Goal: Task Accomplishment & Management: Use online tool/utility

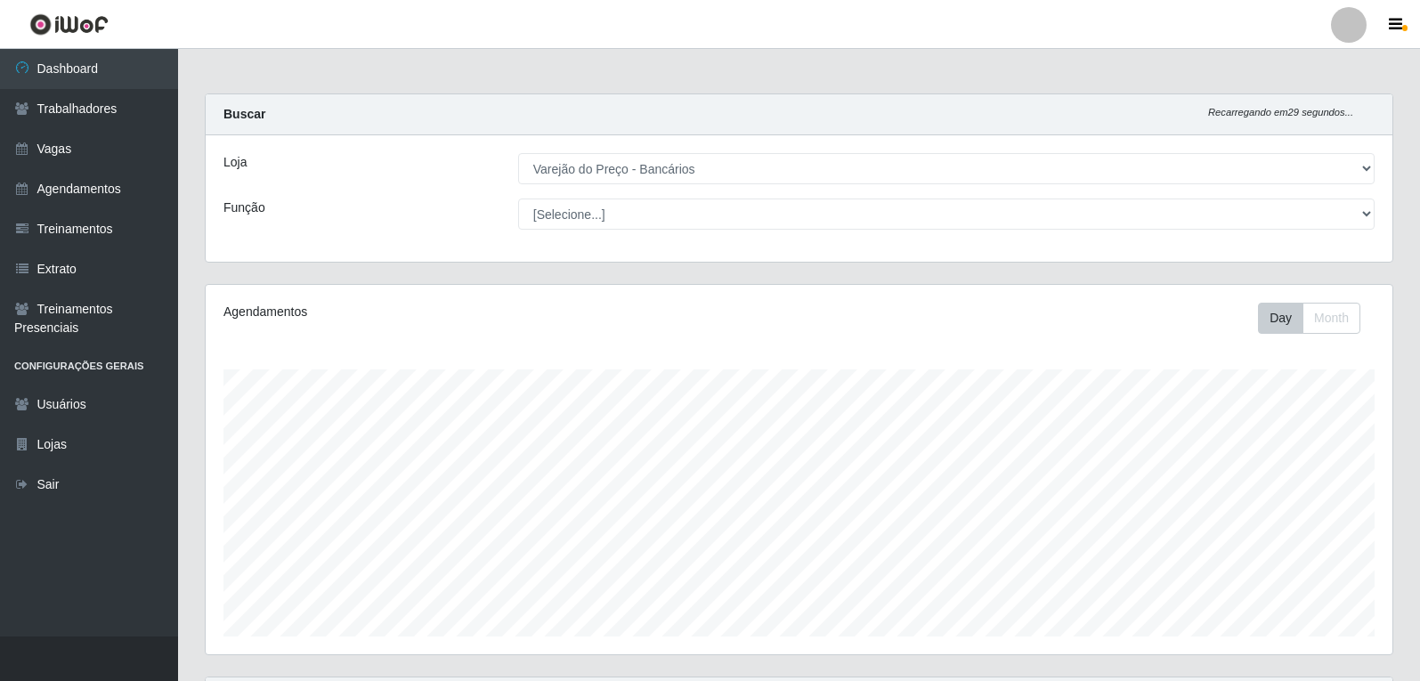
select select "157"
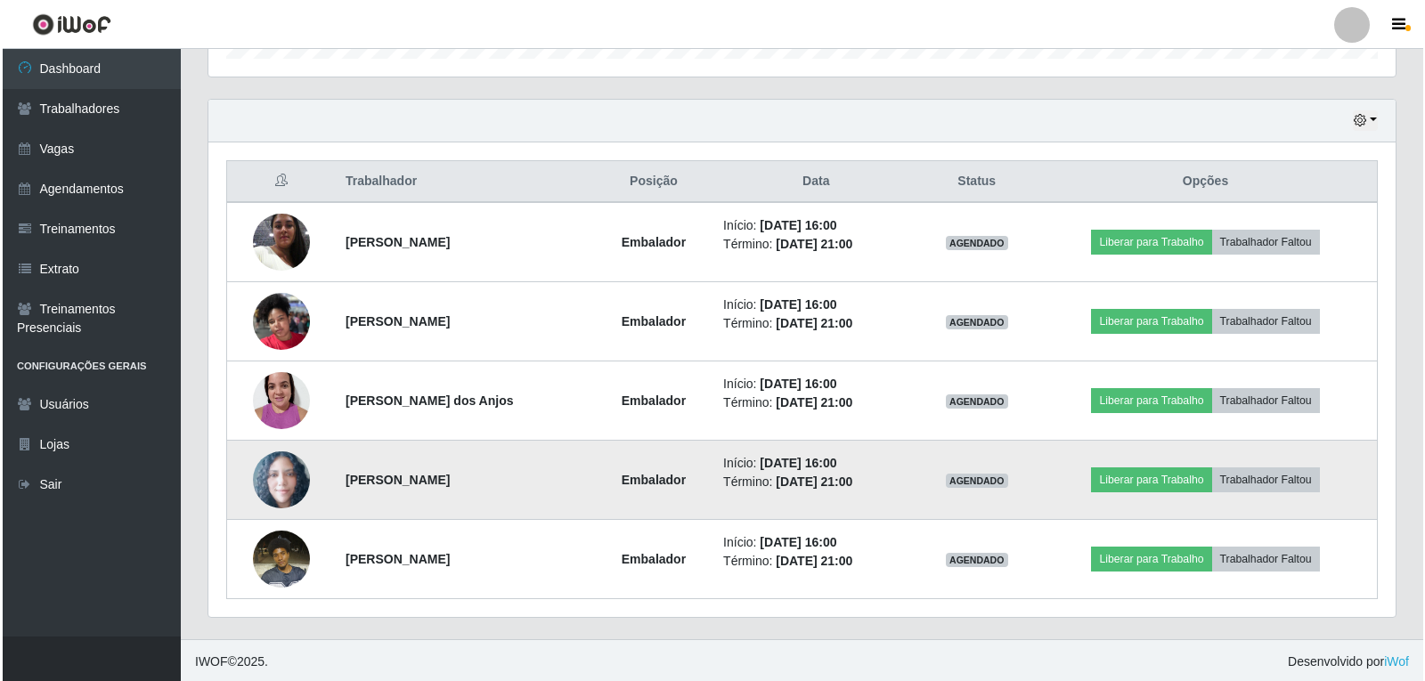
scroll to position [580, 0]
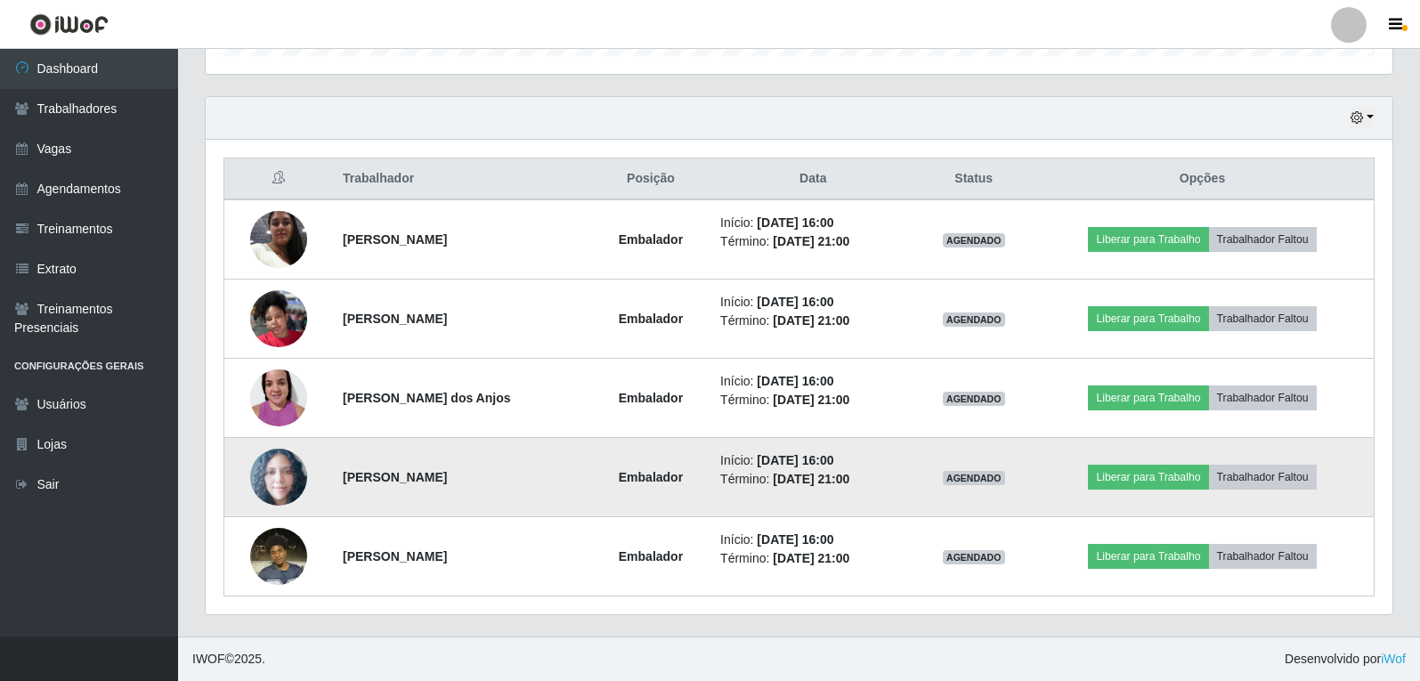
click at [265, 476] on img at bounding box center [278, 478] width 57 height 58
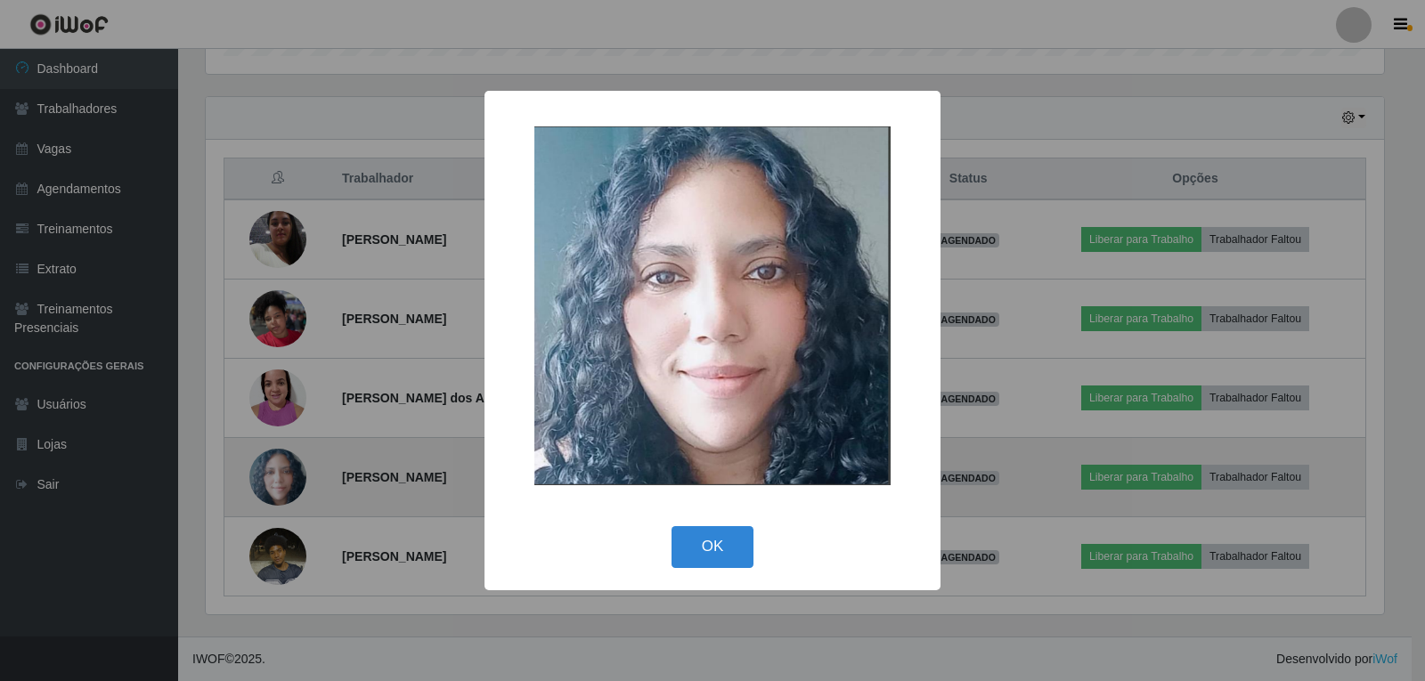
click at [265, 476] on div "× OK Cancel" at bounding box center [712, 340] width 1425 height 681
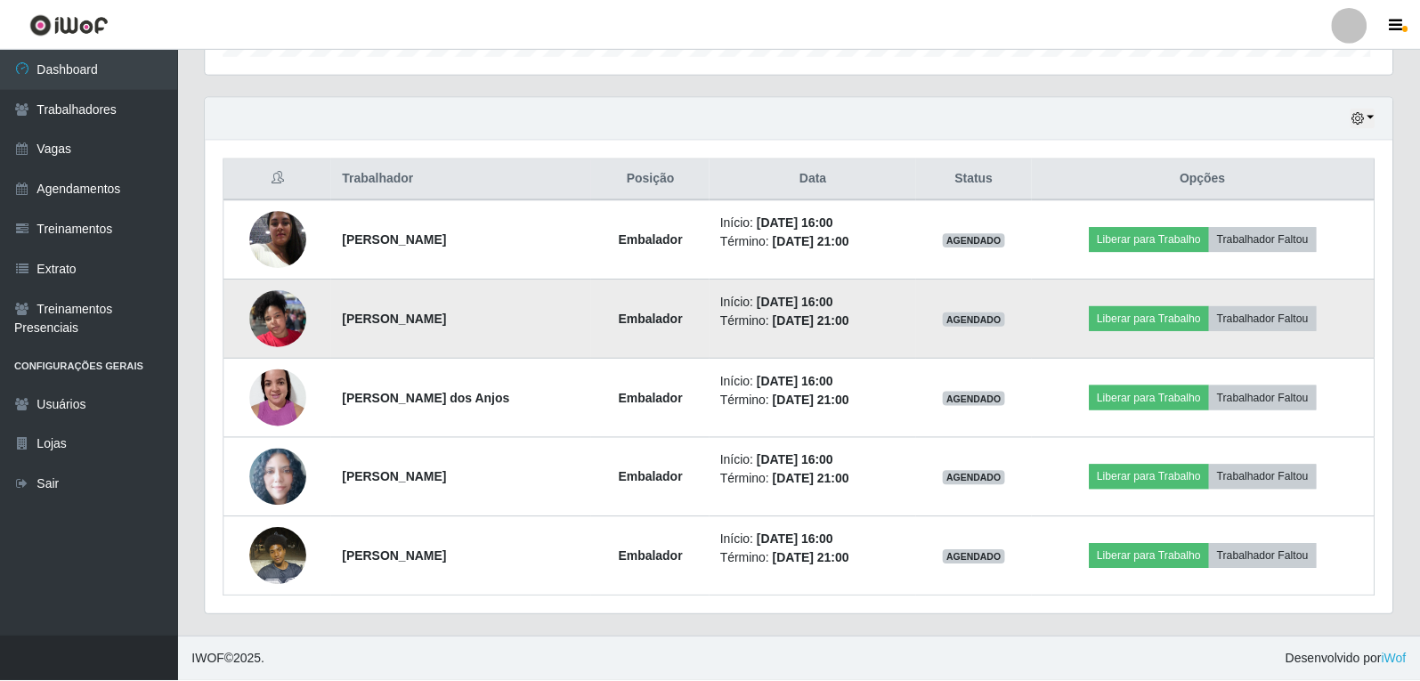
scroll to position [369, 1187]
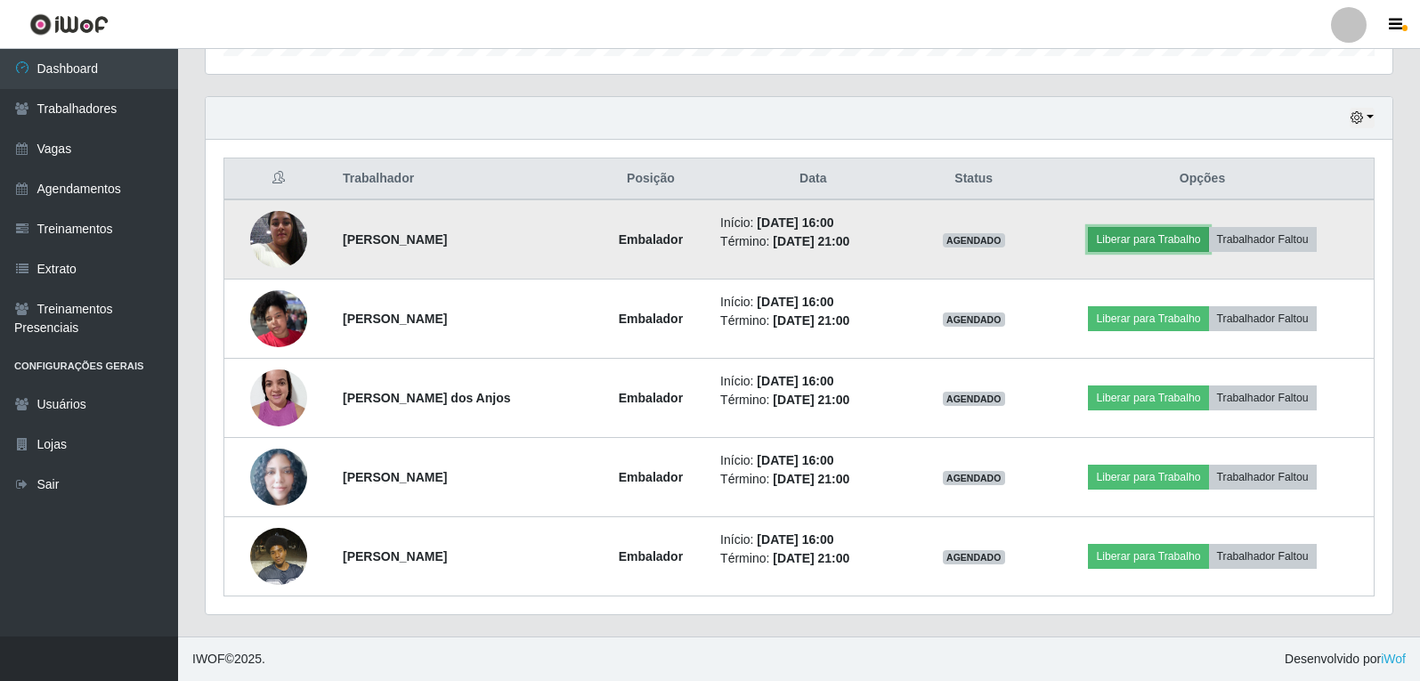
click at [1181, 243] on button "Liberar para Trabalho" at bounding box center [1148, 239] width 120 height 25
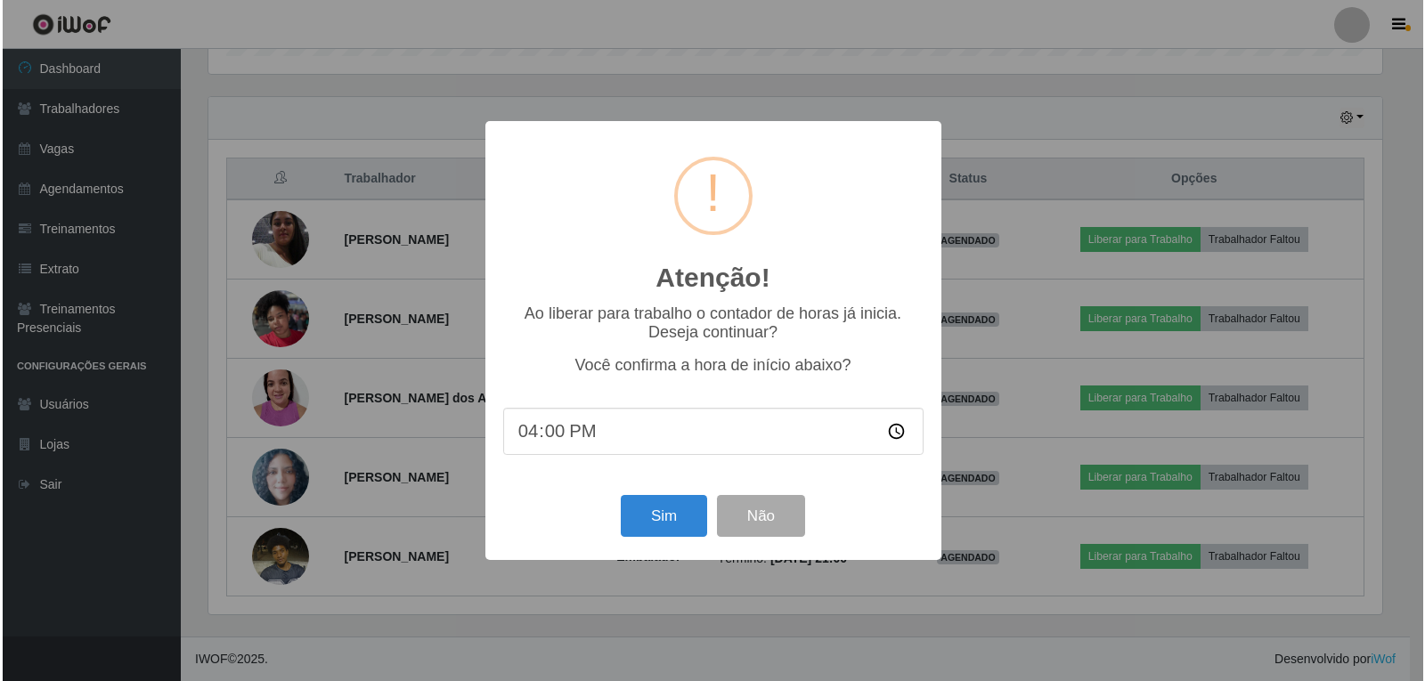
scroll to position [369, 1178]
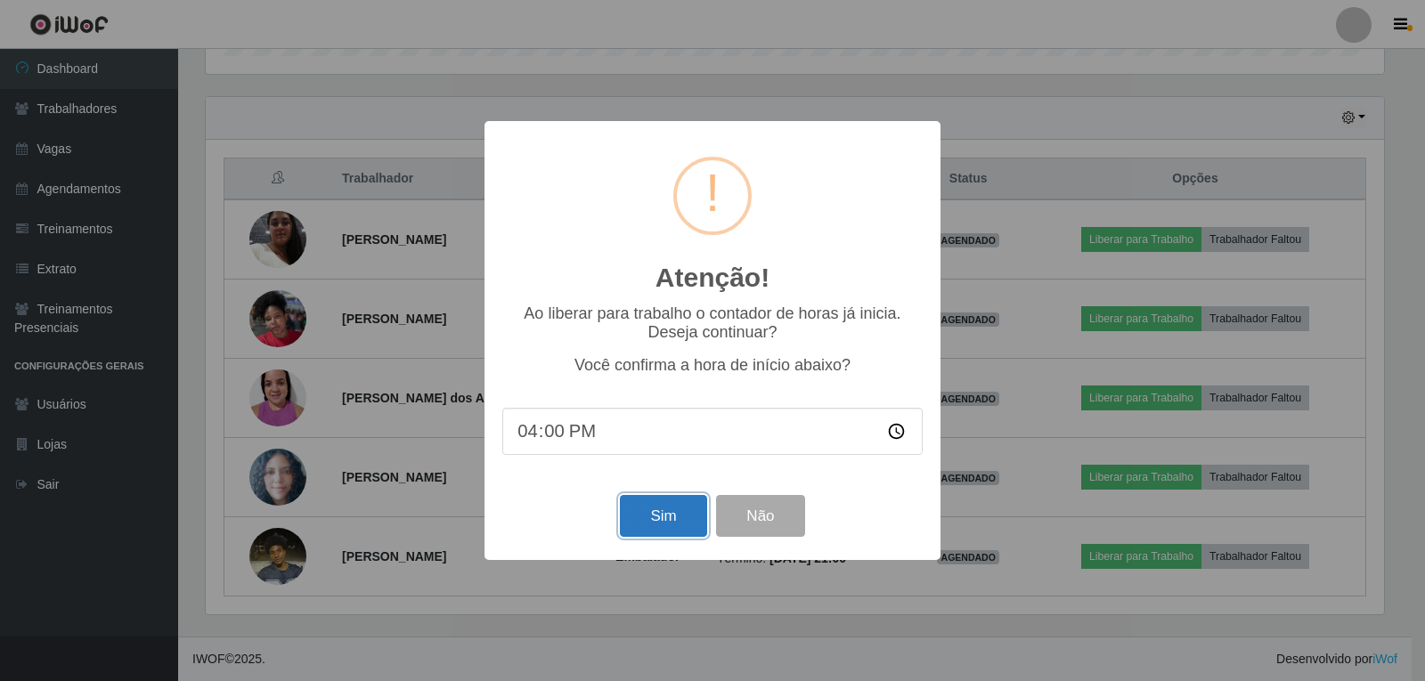
click at [686, 517] on button "Sim" at bounding box center [663, 516] width 86 height 42
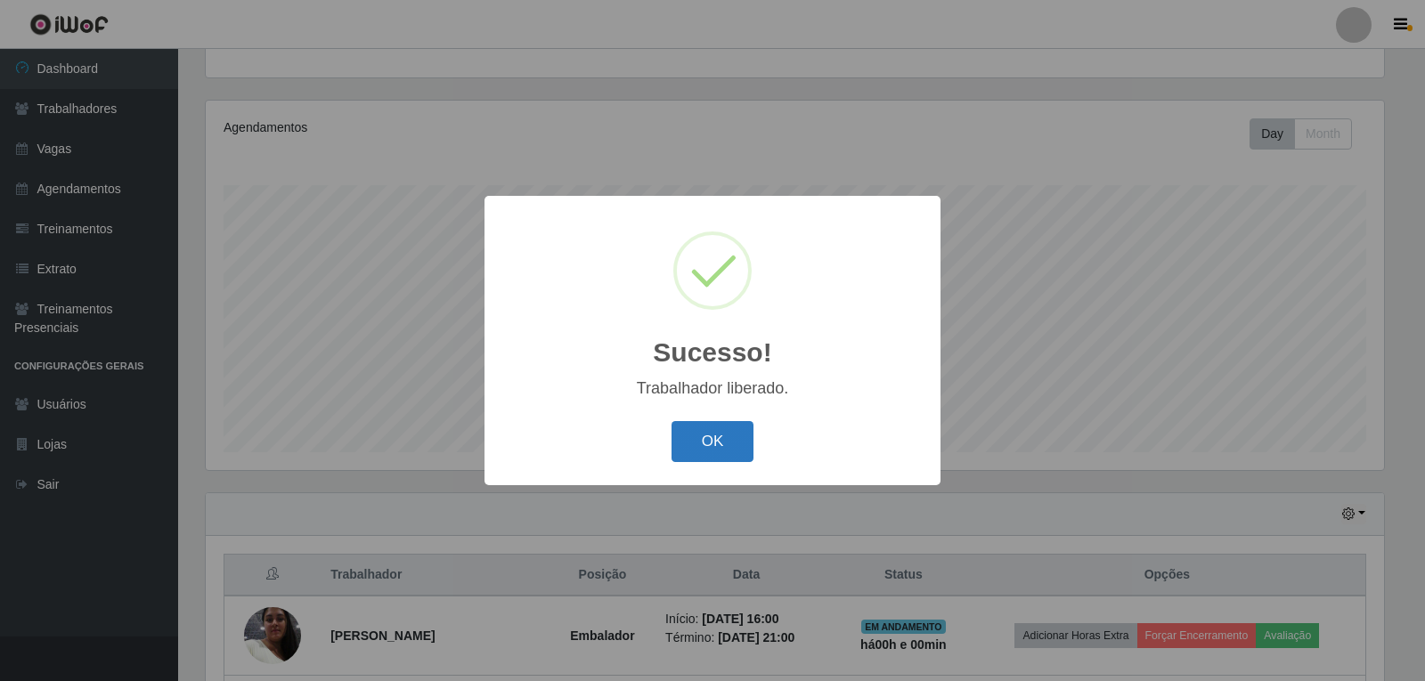
click at [718, 445] on button "OK" at bounding box center [712, 442] width 83 height 42
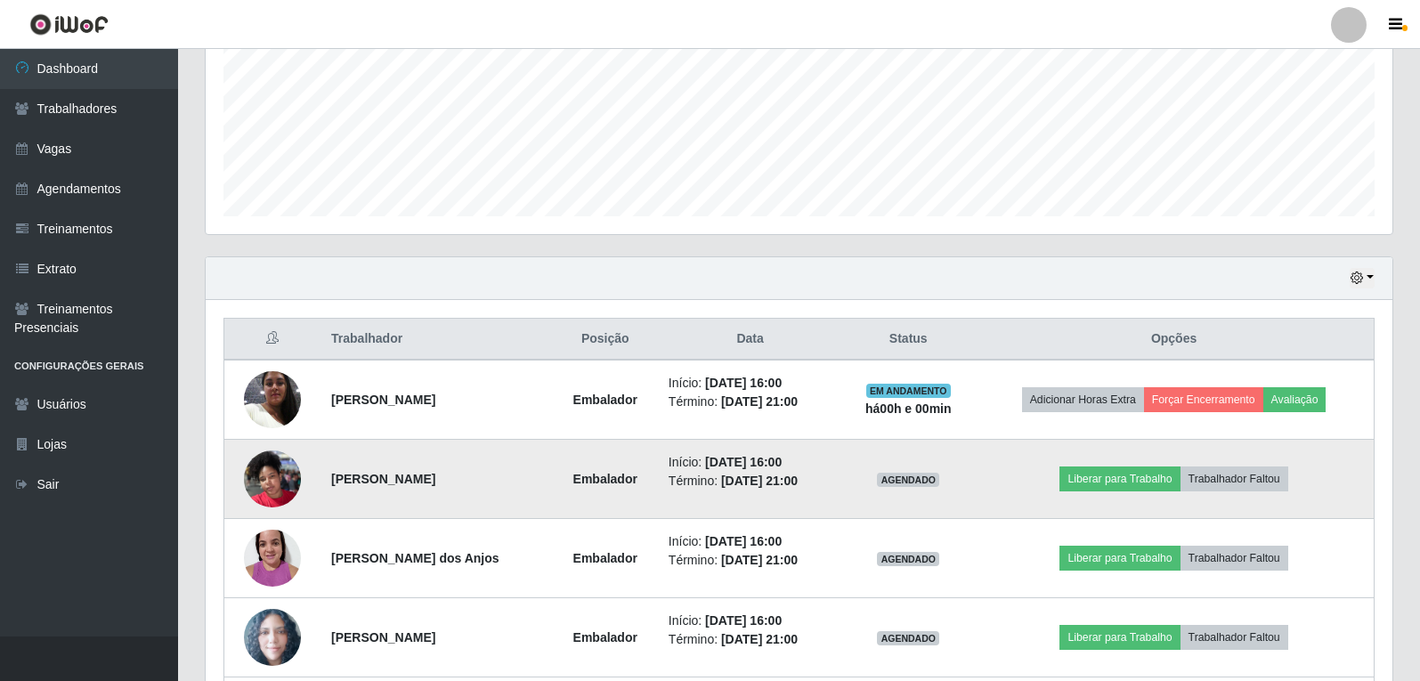
scroll to position [451, 0]
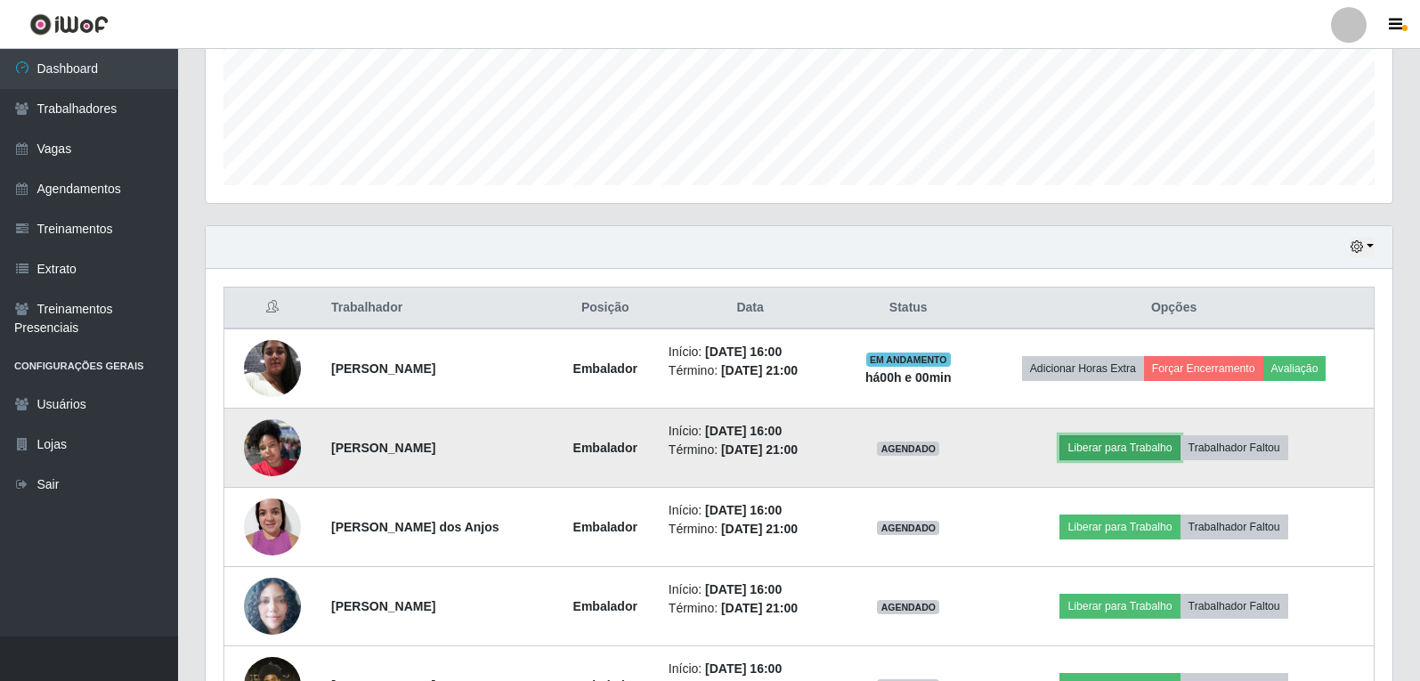
click at [1132, 444] on button "Liberar para Trabalho" at bounding box center [1119, 447] width 120 height 25
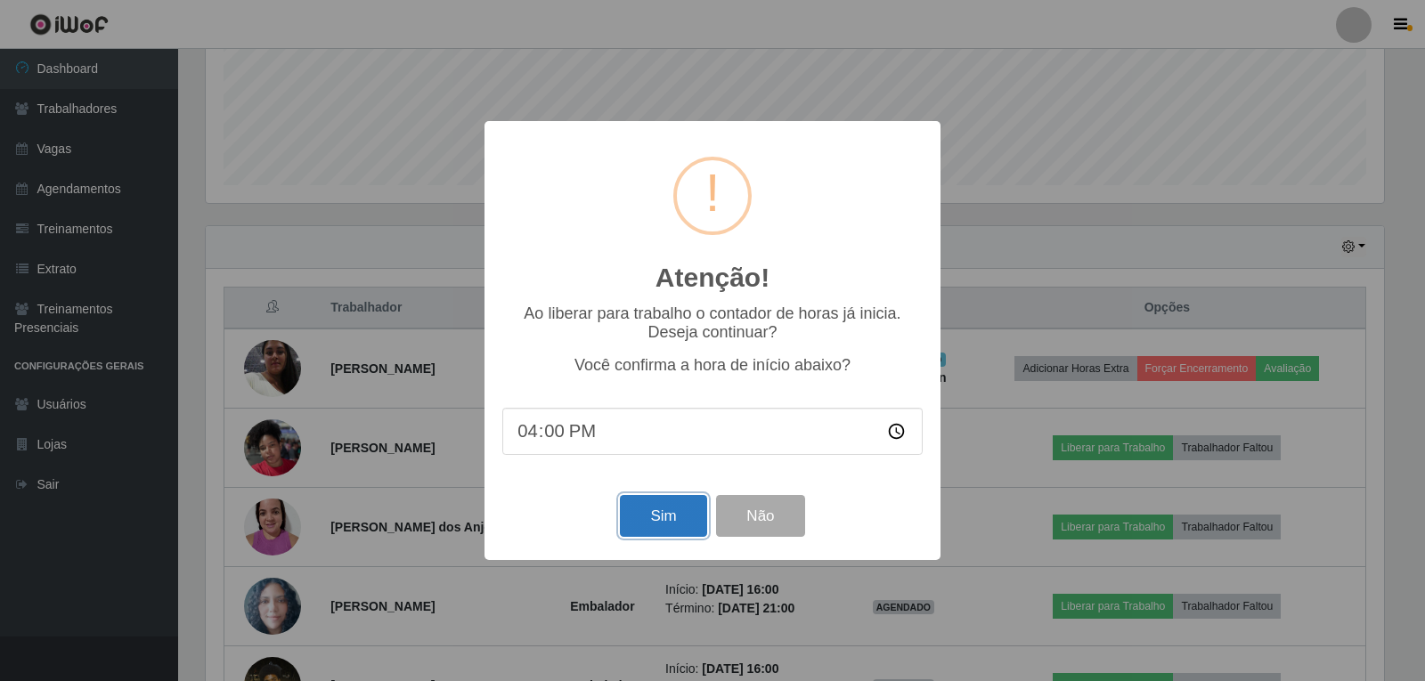
click at [652, 515] on button "Sim" at bounding box center [663, 516] width 86 height 42
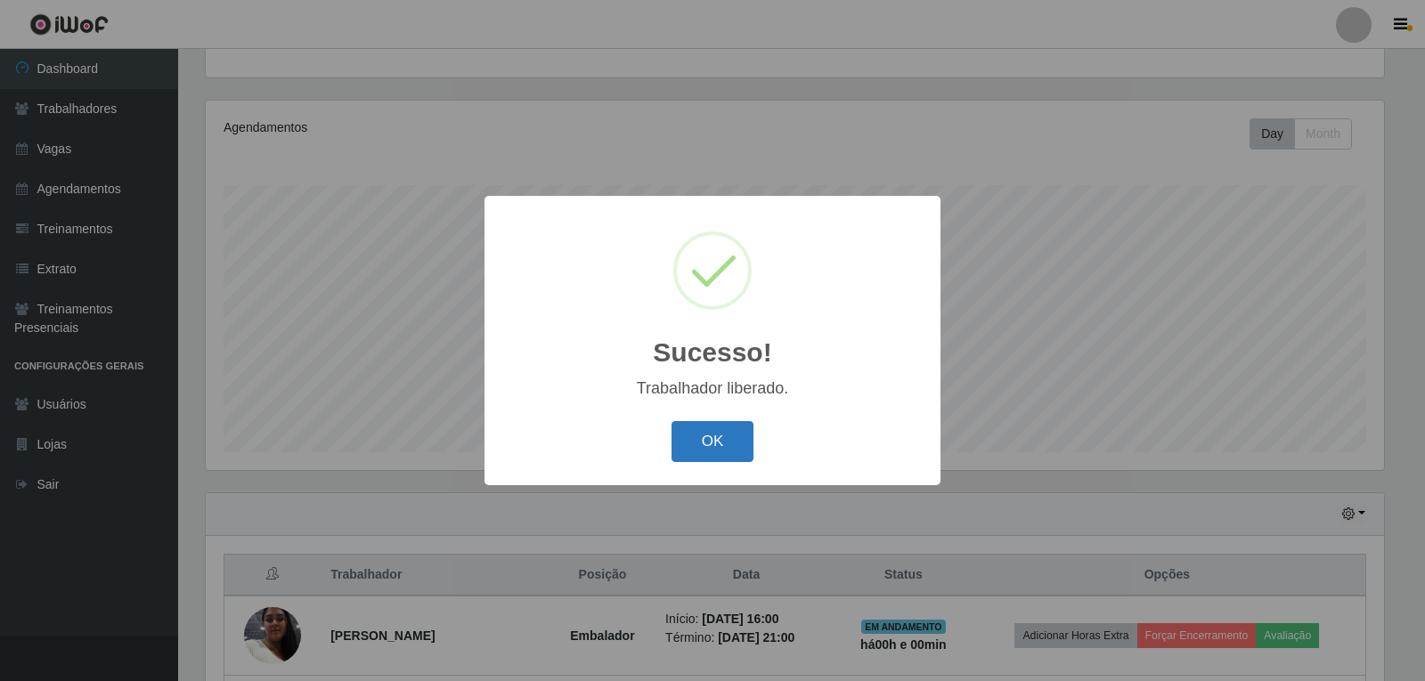
click at [692, 454] on button "OK" at bounding box center [712, 442] width 83 height 42
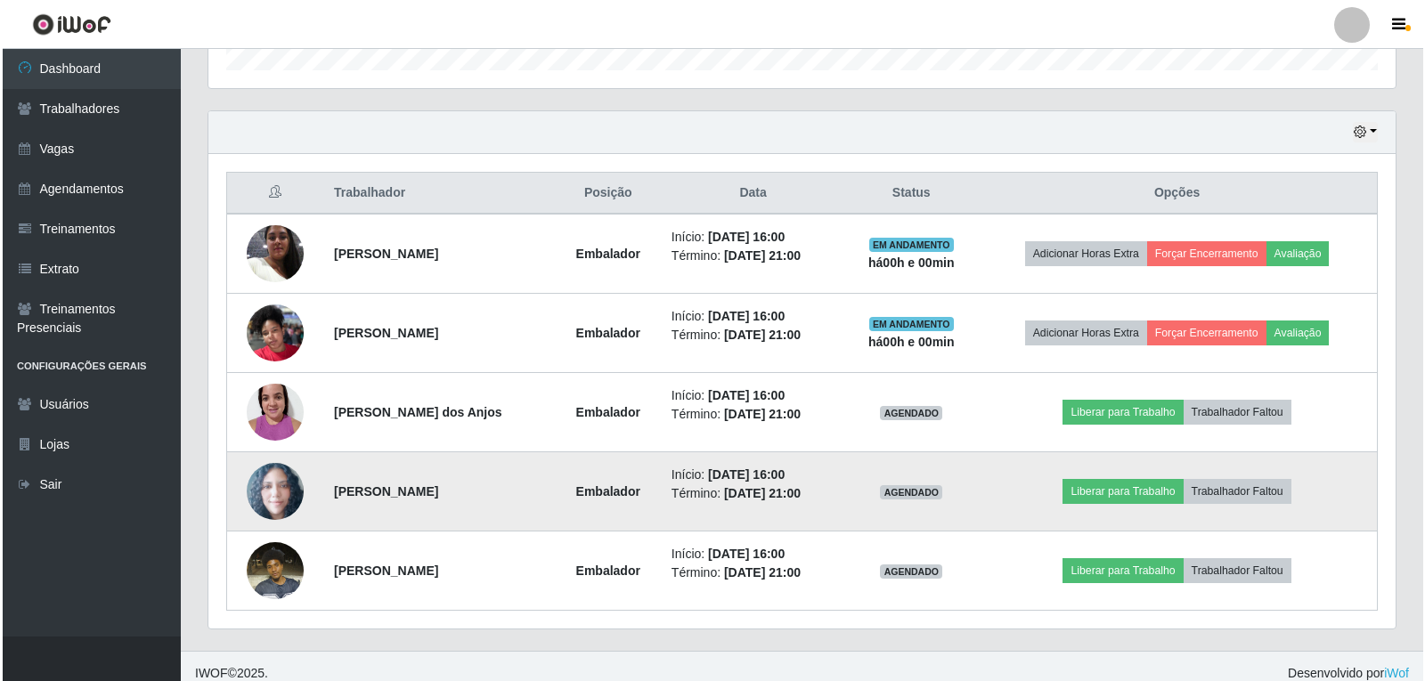
scroll to position [580, 0]
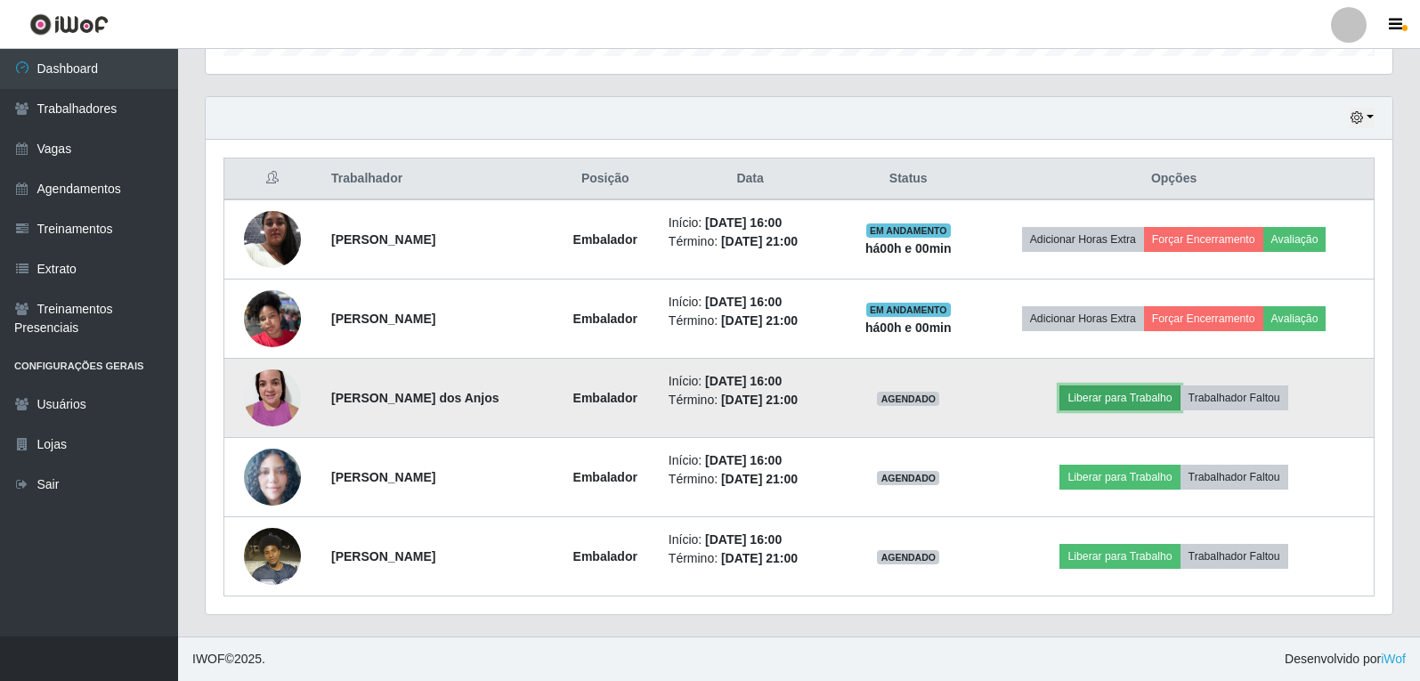
click at [1139, 402] on button "Liberar para Trabalho" at bounding box center [1119, 398] width 120 height 25
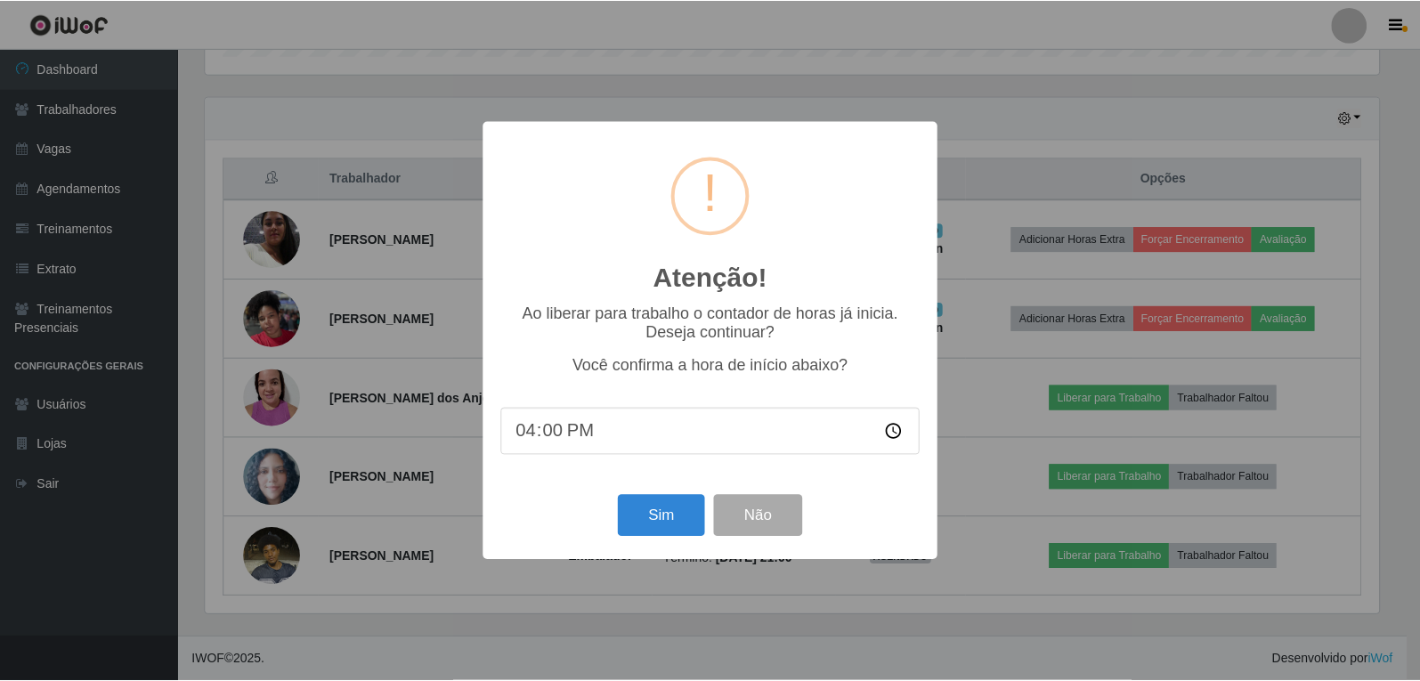
scroll to position [369, 1178]
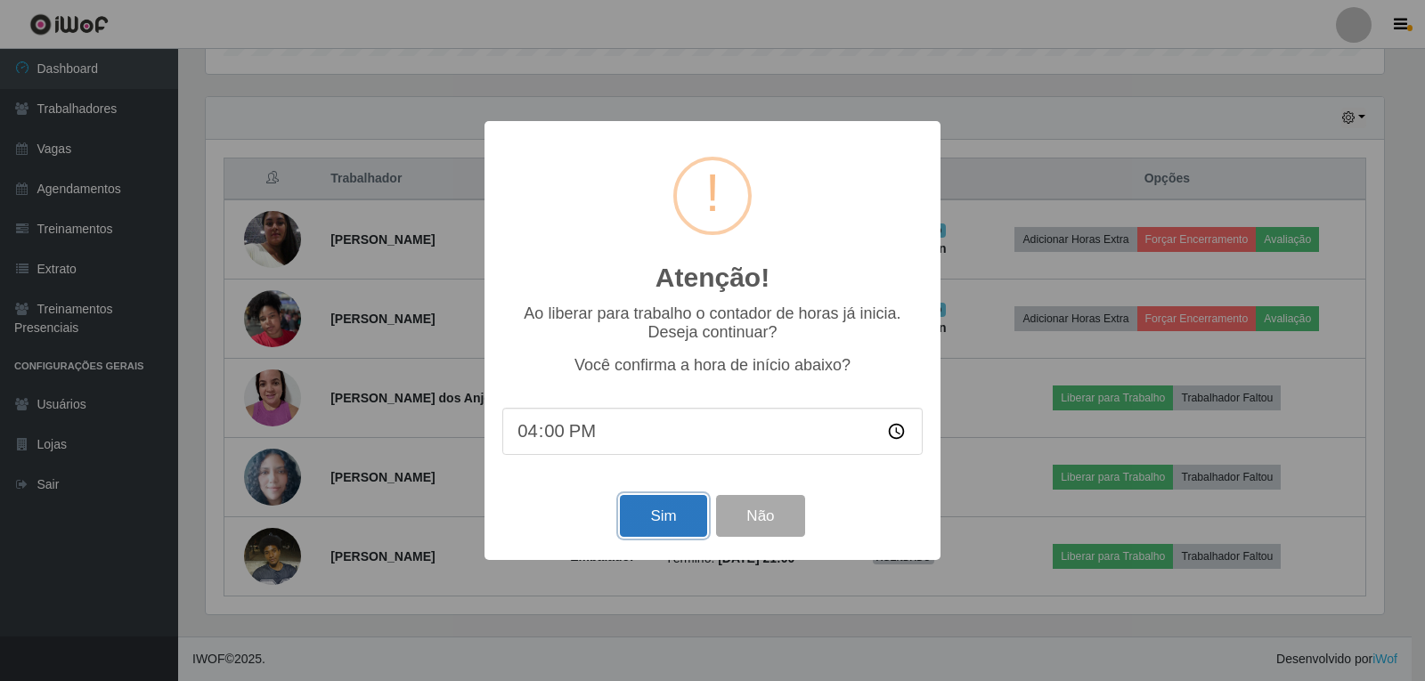
click at [674, 520] on button "Sim" at bounding box center [663, 516] width 86 height 42
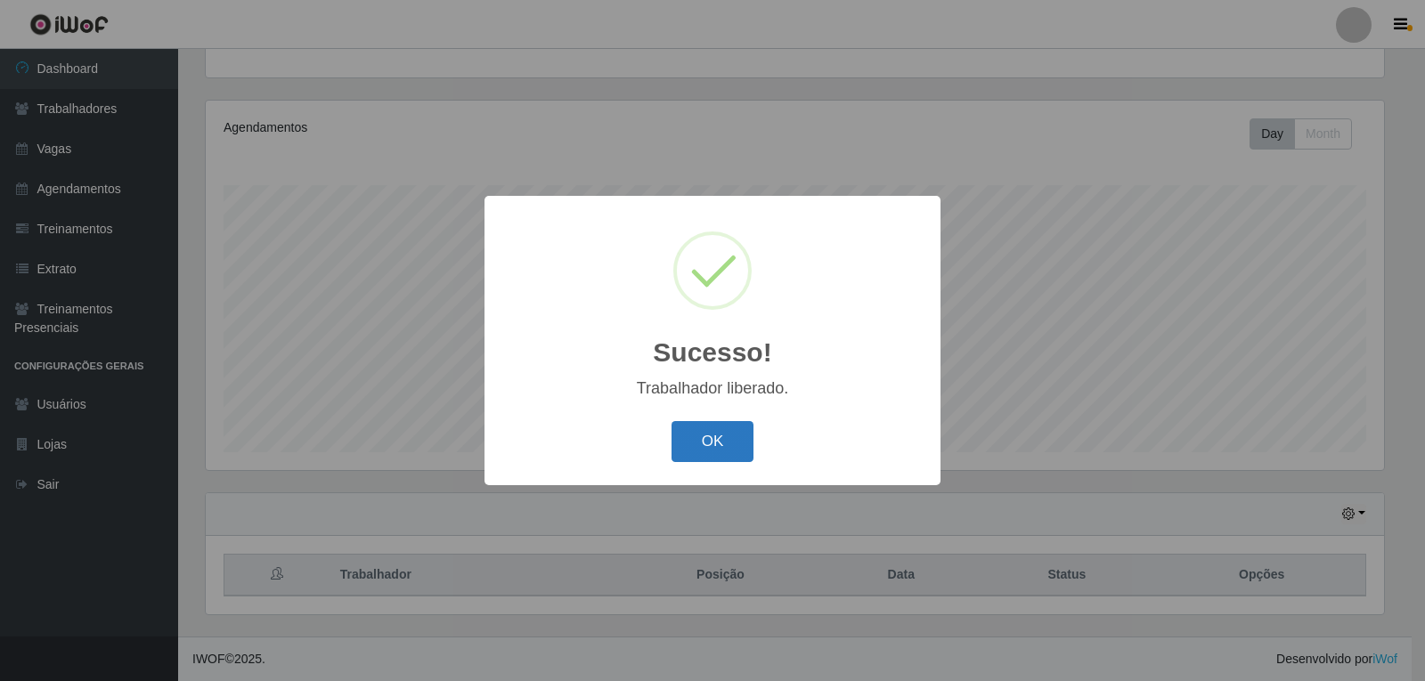
click at [727, 424] on button "OK" at bounding box center [712, 442] width 83 height 42
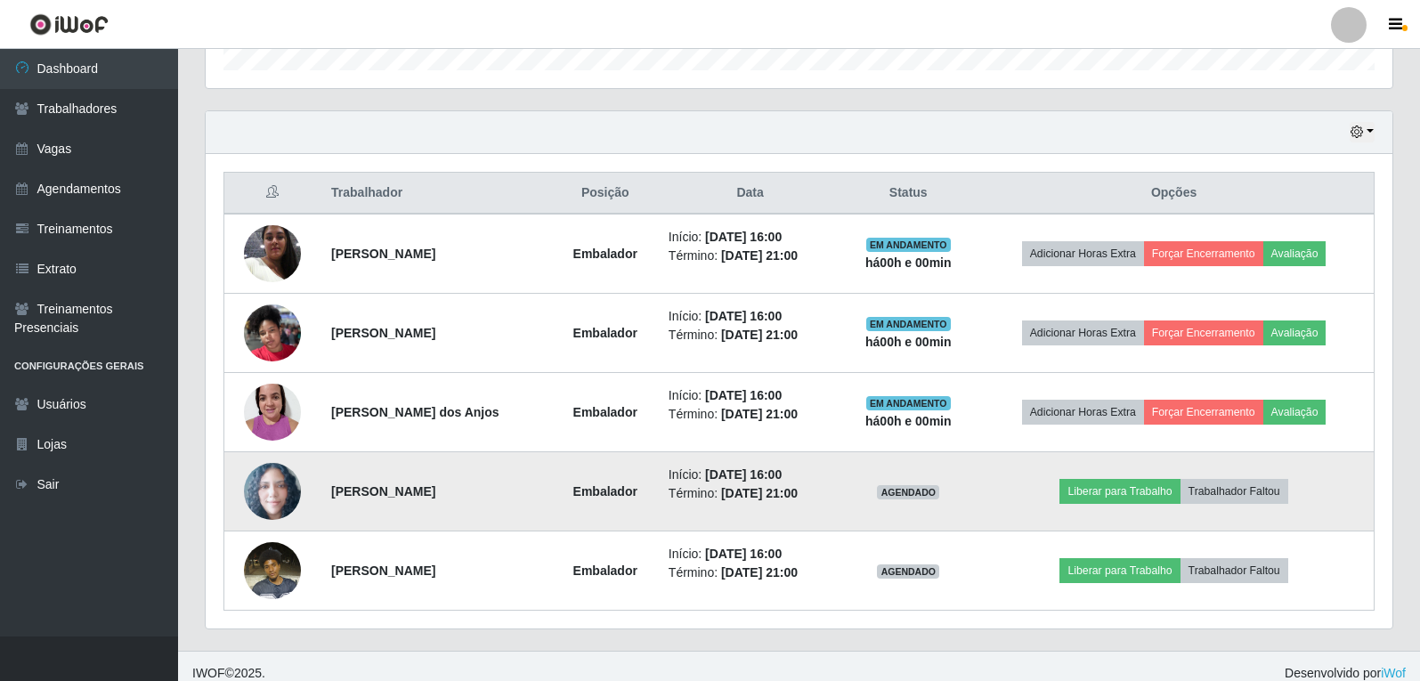
scroll to position [580, 0]
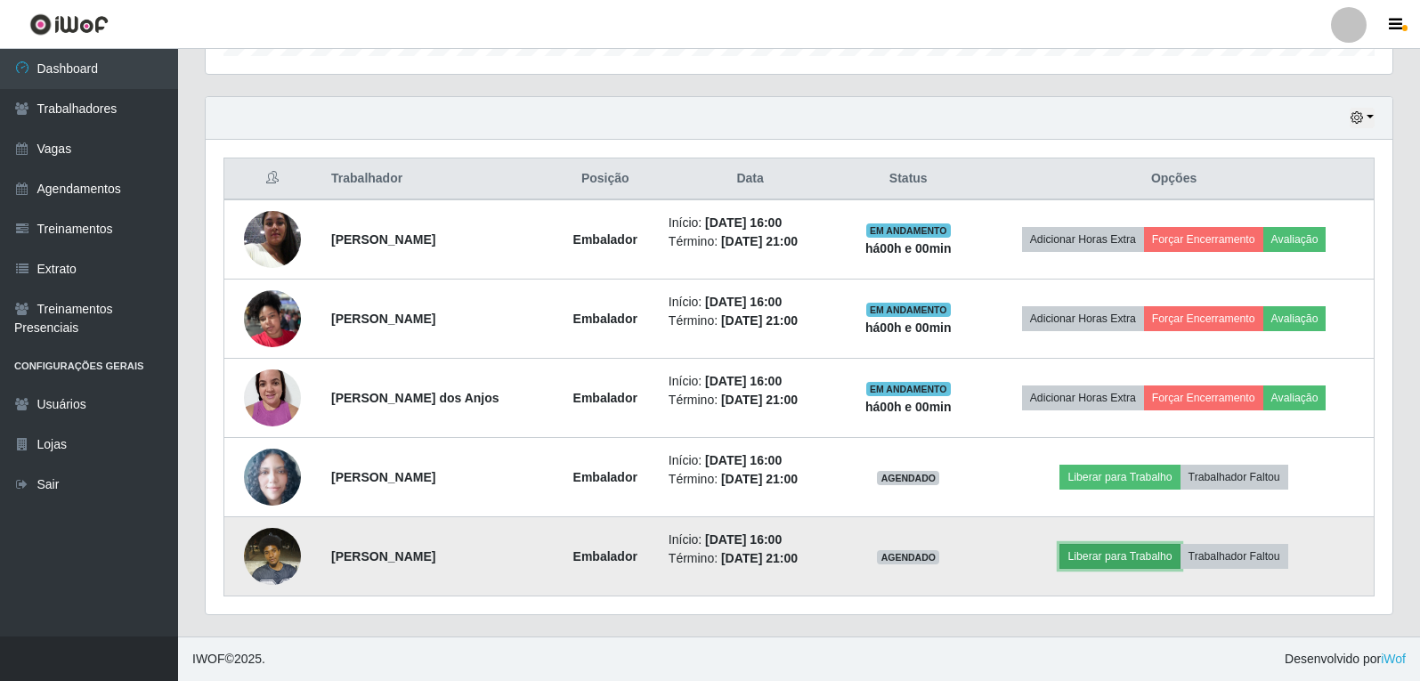
click at [1125, 556] on button "Liberar para Trabalho" at bounding box center [1119, 556] width 120 height 25
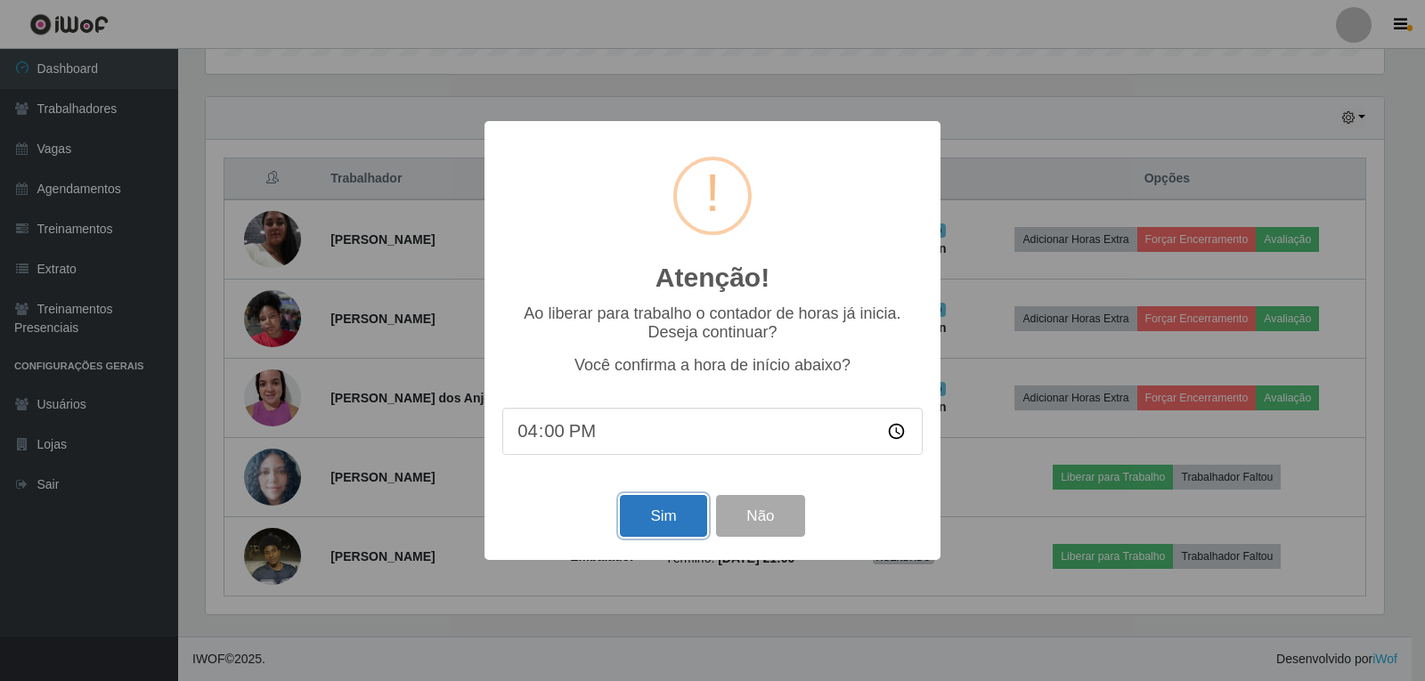
click at [689, 514] on button "Sim" at bounding box center [663, 516] width 86 height 42
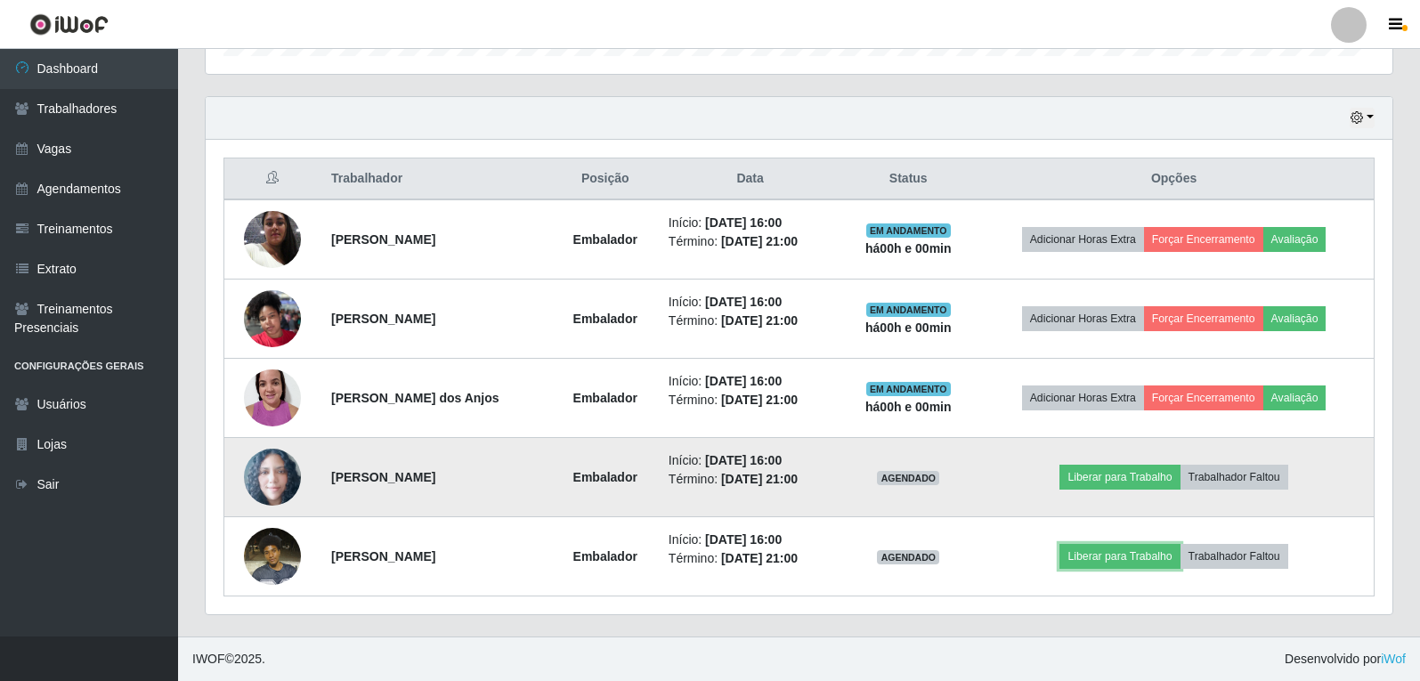
scroll to position [0, 0]
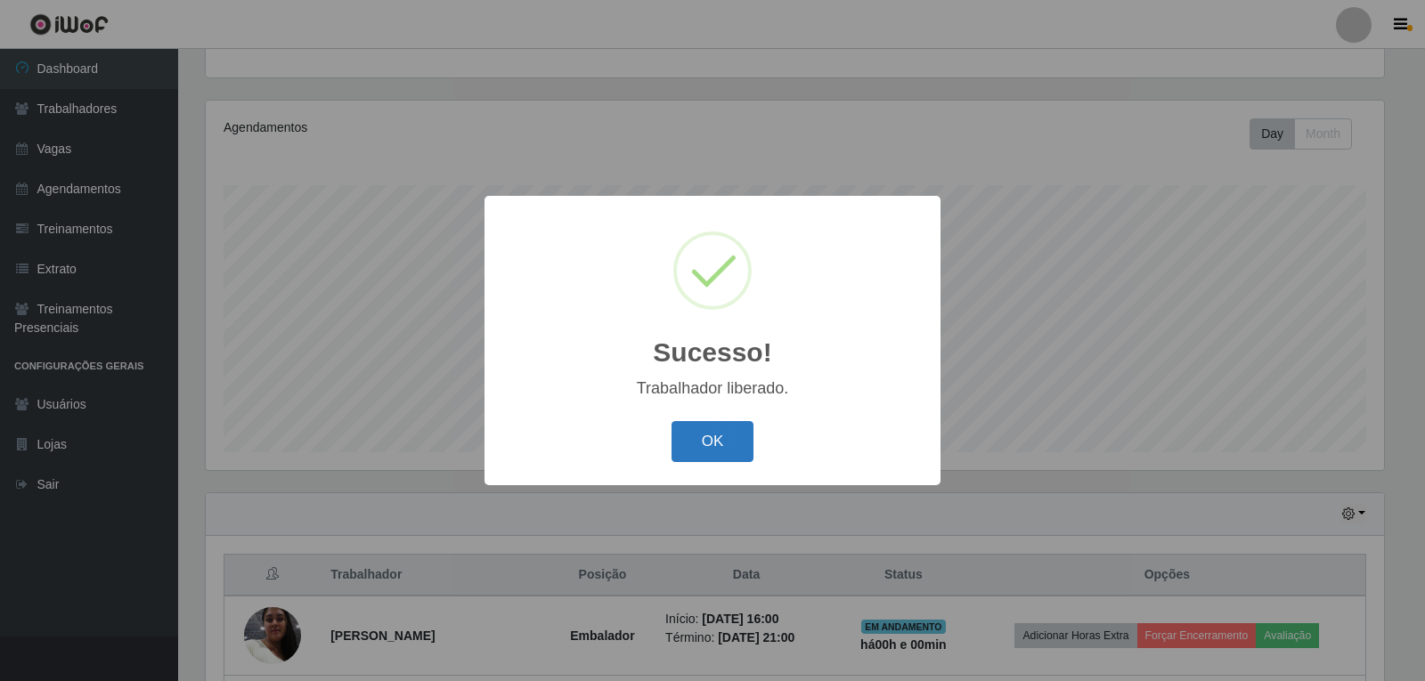
click at [718, 441] on button "OK" at bounding box center [712, 442] width 83 height 42
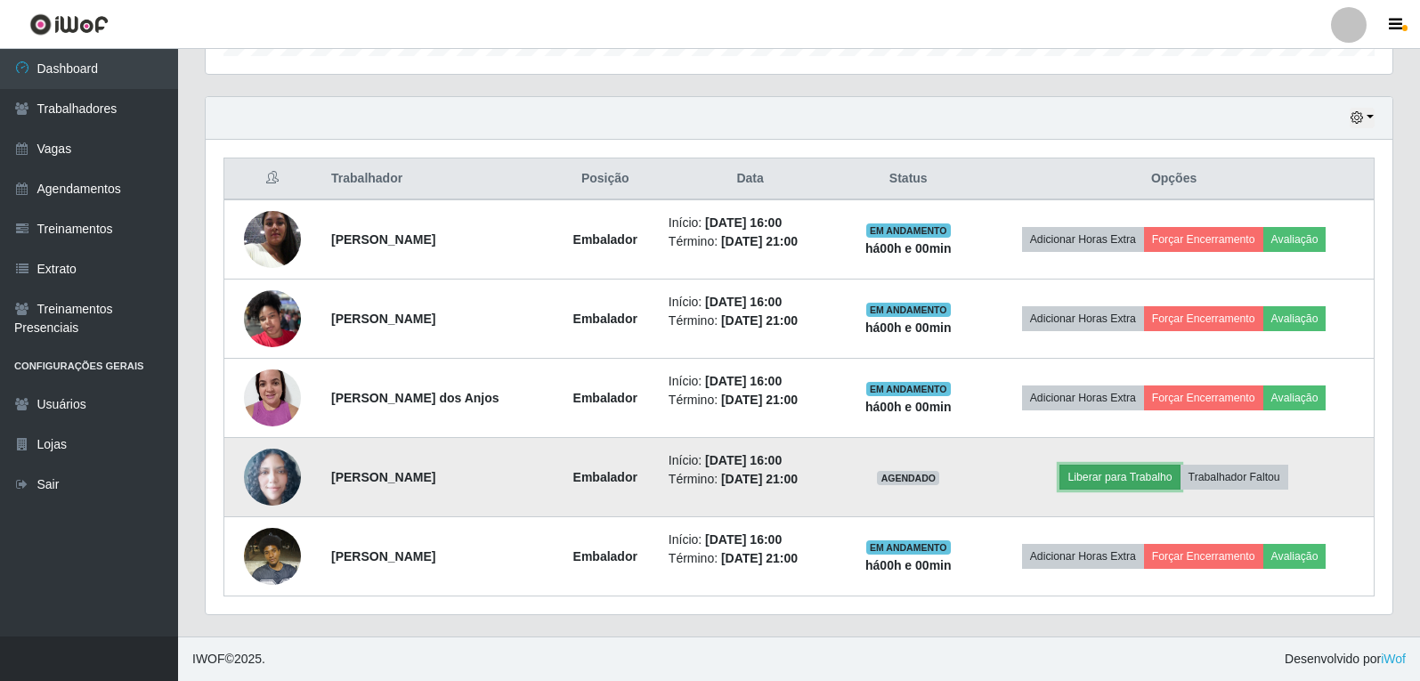
click at [1141, 469] on button "Liberar para Trabalho" at bounding box center [1119, 477] width 120 height 25
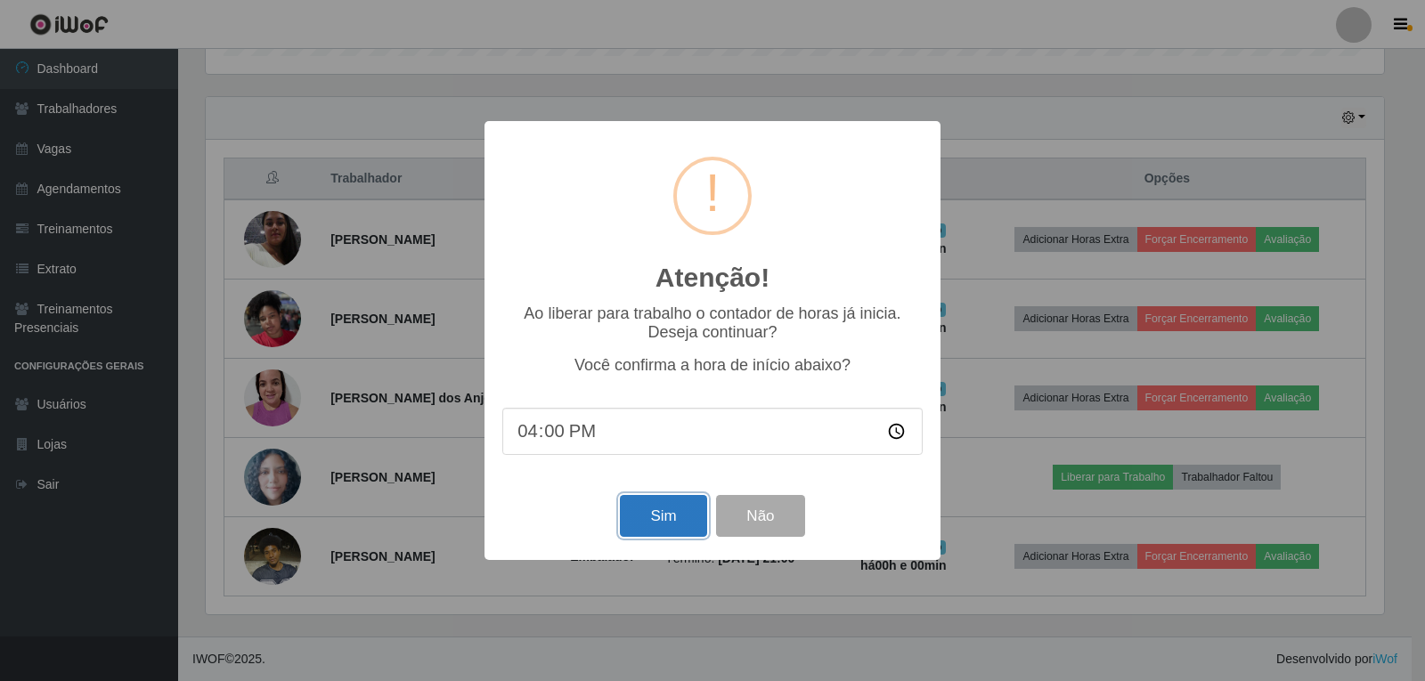
click at [665, 515] on button "Sim" at bounding box center [663, 516] width 86 height 42
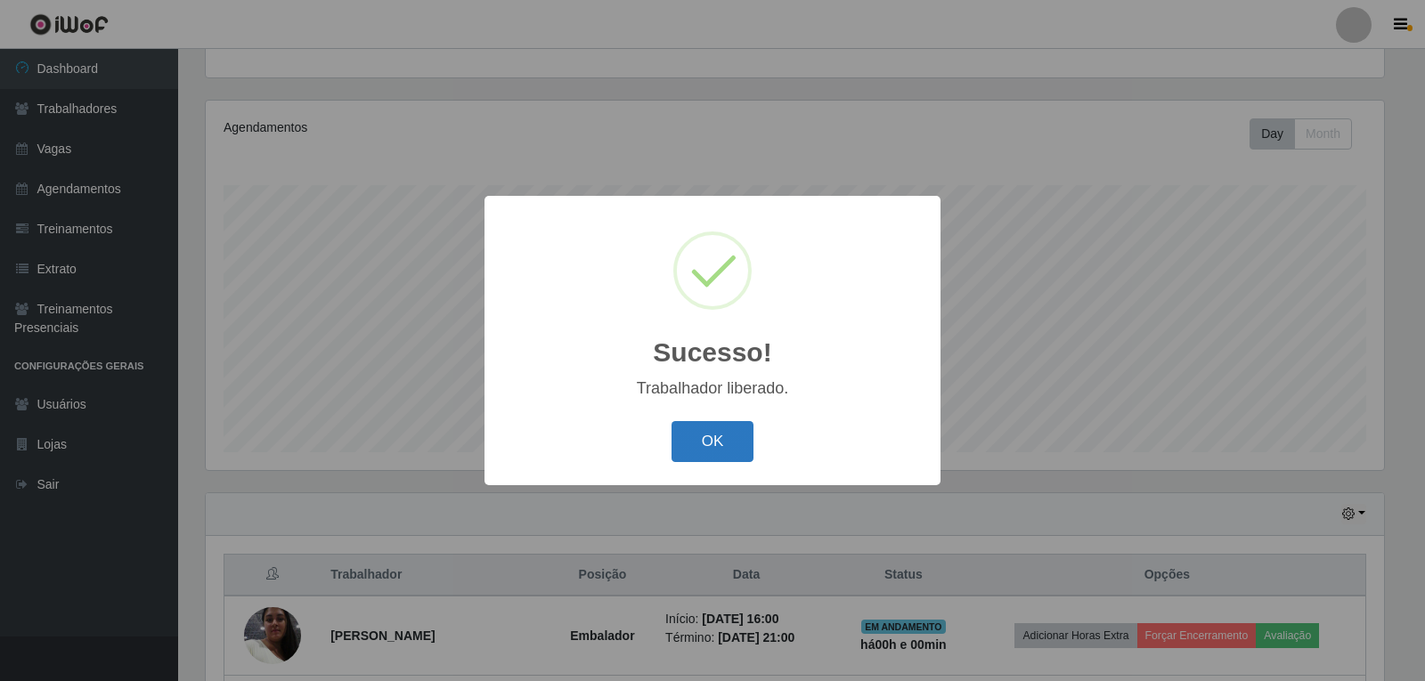
click at [719, 446] on button "OK" at bounding box center [712, 442] width 83 height 42
